Goal: Find specific page/section: Find specific page/section

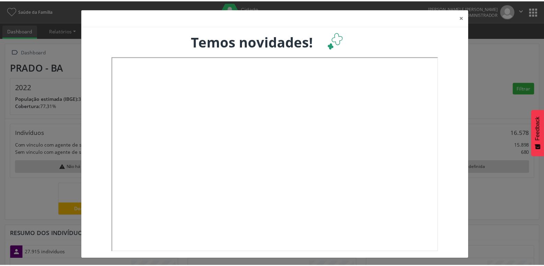
scroll to position [114, 180]
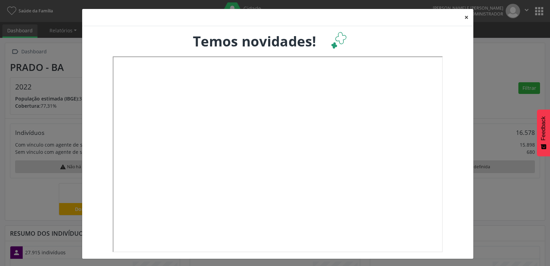
click at [461, 20] on button "×" at bounding box center [466, 17] width 14 height 17
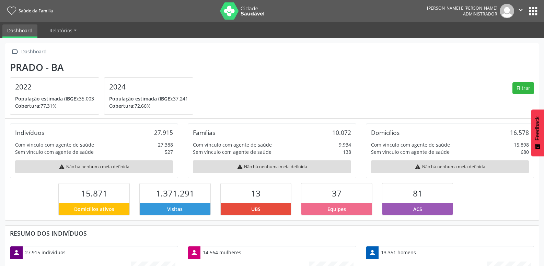
scroll to position [343368, 343304]
click at [537, 10] on button "apps" at bounding box center [534, 11] width 12 height 12
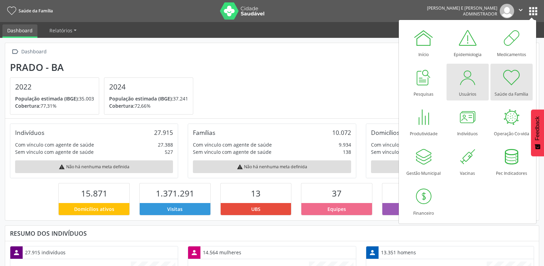
click at [469, 87] on div at bounding box center [468, 77] width 21 height 21
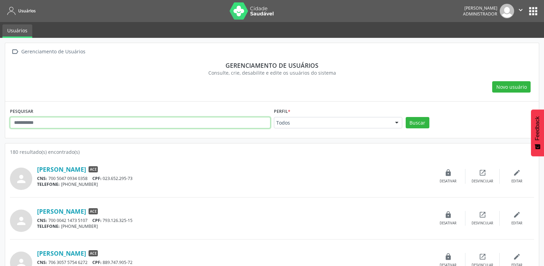
click at [156, 122] on input "text" at bounding box center [140, 123] width 261 height 12
type input "*****"
click at [406, 117] on button "Buscar" at bounding box center [418, 123] width 24 height 12
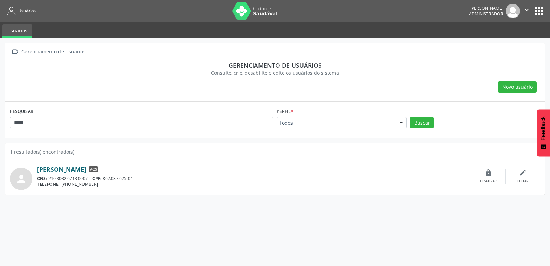
click at [68, 170] on link "[PERSON_NAME]" at bounding box center [61, 169] width 49 height 8
